Goal: Task Accomplishment & Management: Manage account settings

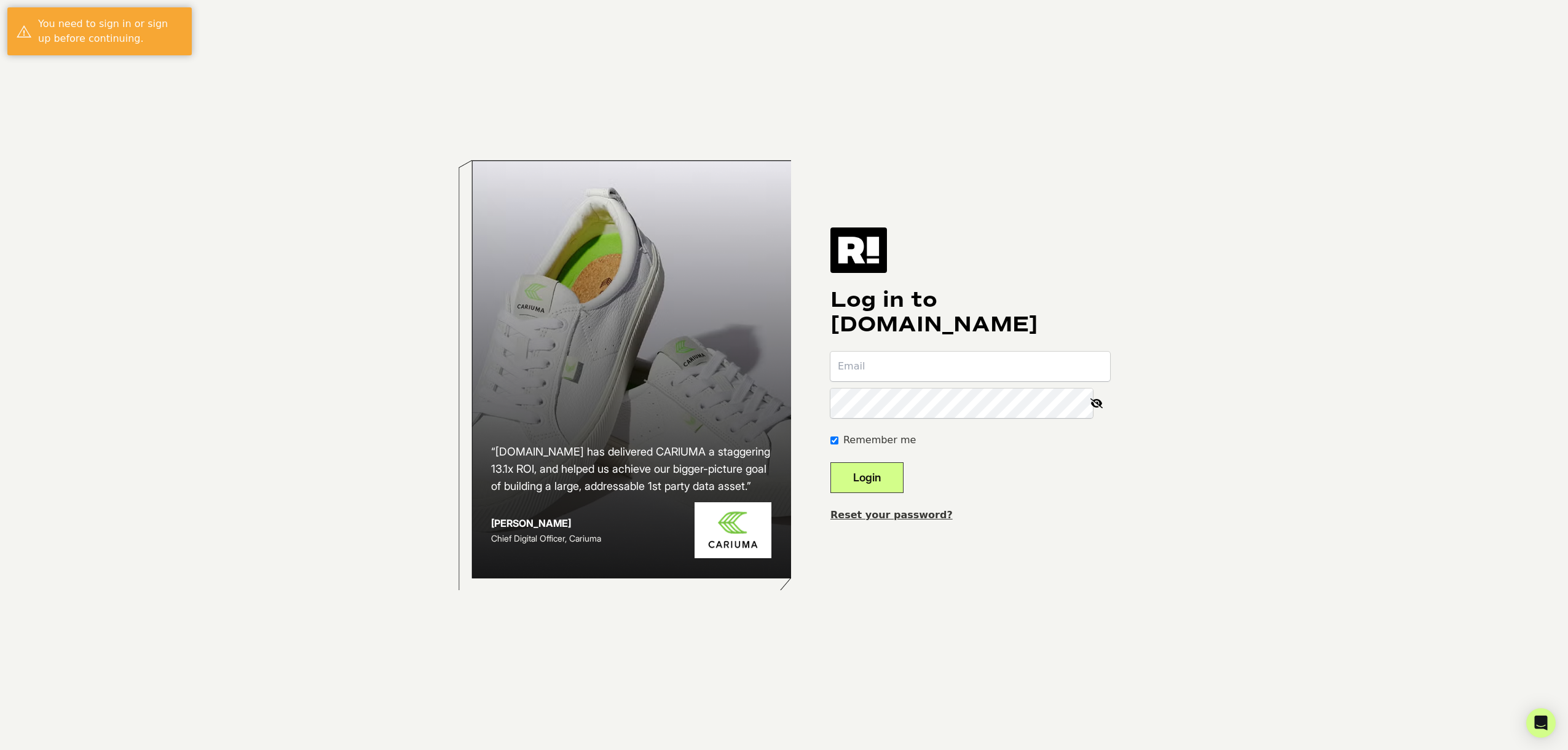
type input "[PERSON_NAME][EMAIL_ADDRESS][DOMAIN_NAME]"
click at [882, 478] on button "Login" at bounding box center [867, 477] width 73 height 31
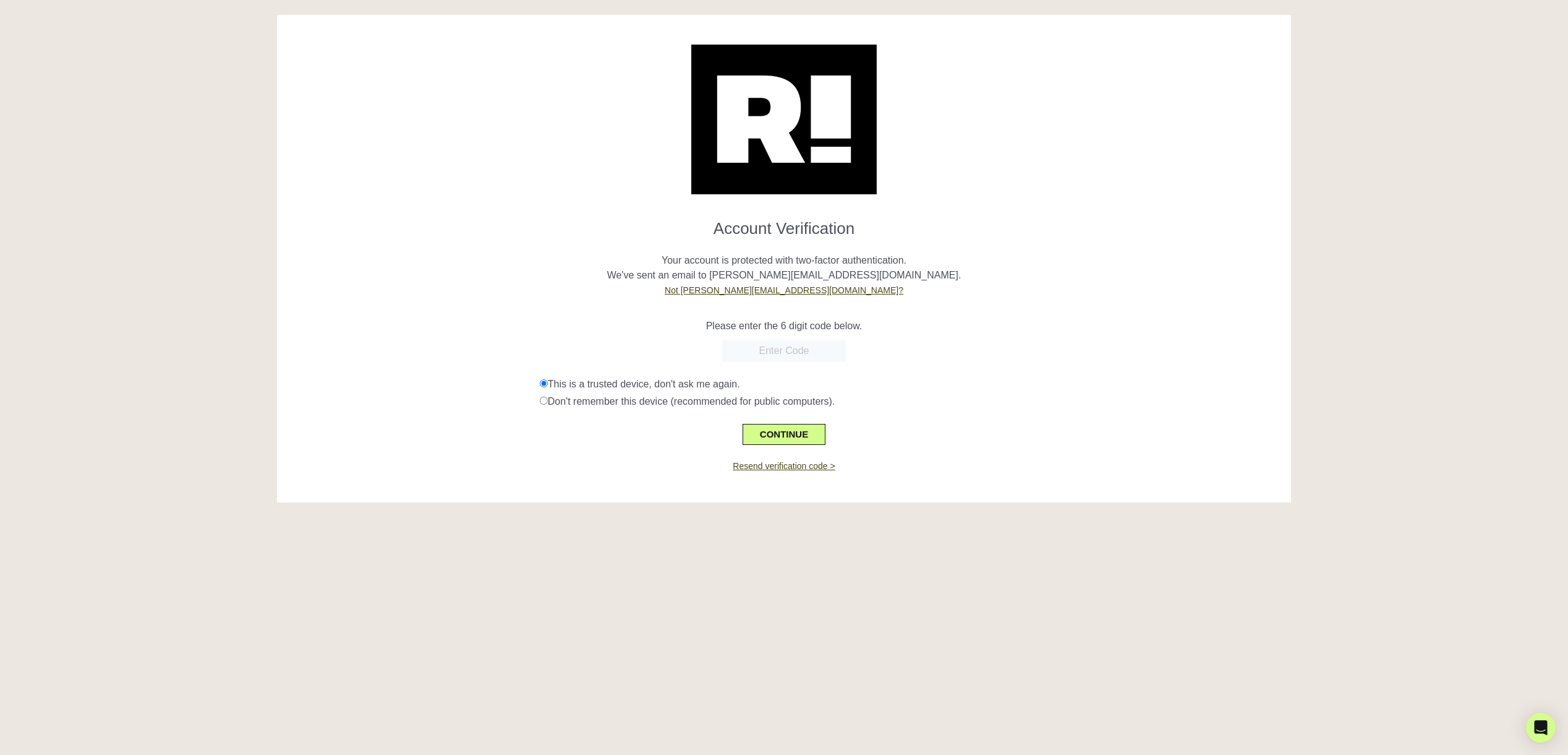
click at [799, 350] on input "text" at bounding box center [784, 351] width 124 height 22
paste input "908680"
type input "908680"
click at [793, 435] on button "CONTINUE" at bounding box center [784, 434] width 83 height 21
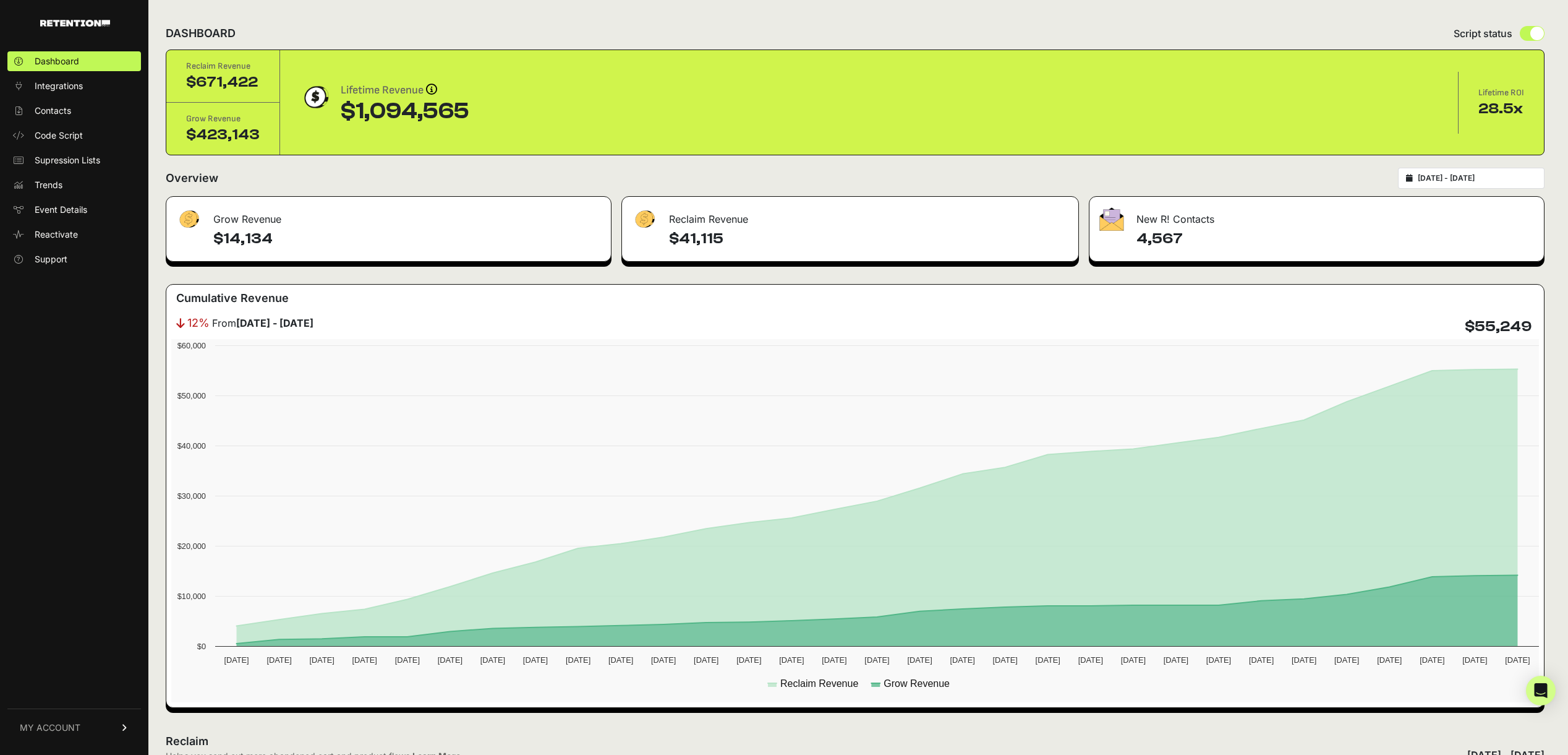
click at [64, 729] on span "MY ACCOUNT" at bounding box center [50, 727] width 61 height 12
click at [67, 688] on link "Billing" at bounding box center [74, 687] width 134 height 20
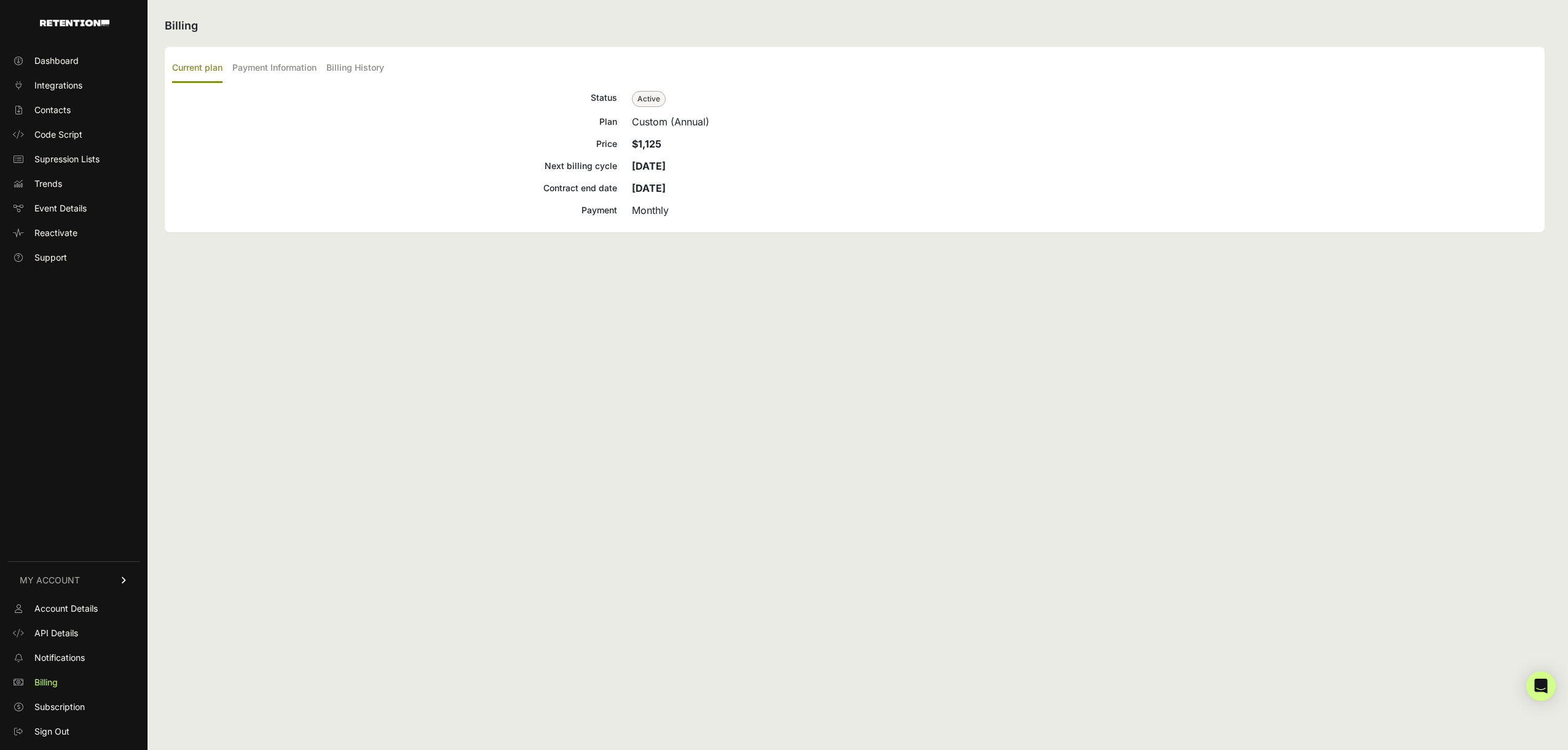
drag, startPoint x: 664, startPoint y: 144, endPoint x: 622, endPoint y: 144, distance: 42.0
click at [622, 144] on div "Price $1,125" at bounding box center [855, 144] width 1365 height 15
